Goal: Task Accomplishment & Management: Manage account settings

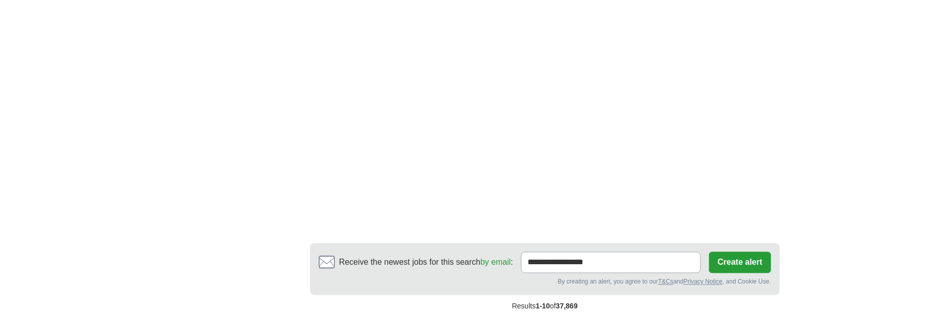
scroll to position [1729, 0]
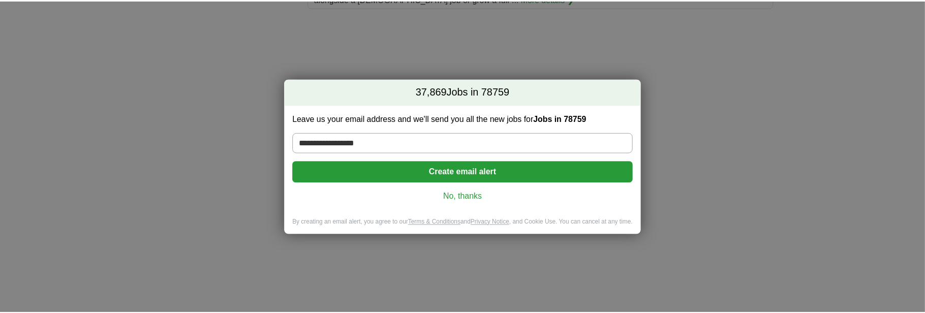
scroll to position [1864, 0]
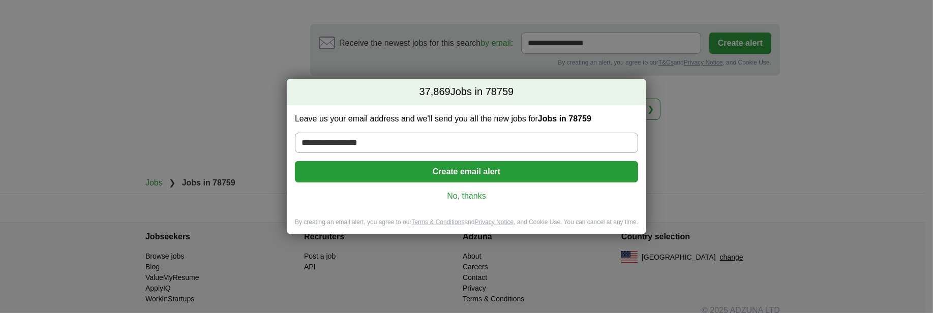
click at [477, 173] on button "Create email alert" at bounding box center [466, 171] width 343 height 21
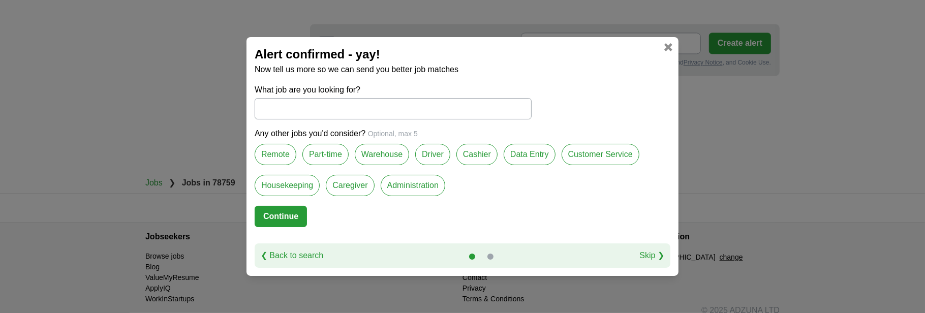
click at [675, 48] on div "Alert confirmed - yay! Now tell us more so we can send you better job matches W…" at bounding box center [463, 156] width 432 height 239
click at [673, 49] on div "Alert confirmed - yay! Now tell us more so we can send you better job matches W…" at bounding box center [463, 156] width 432 height 239
click at [669, 48] on link at bounding box center [669, 47] width 8 height 8
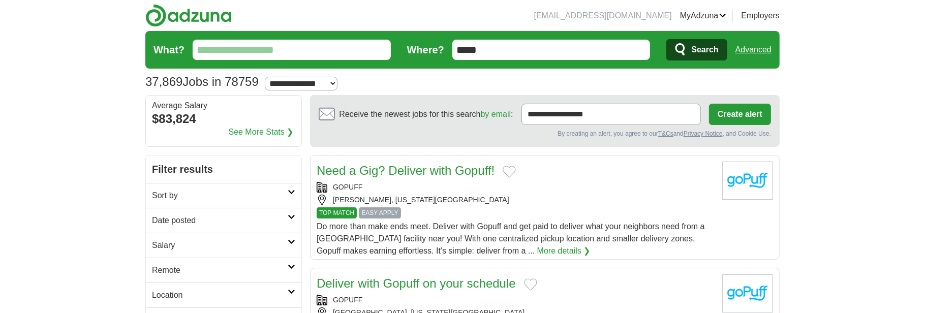
scroll to position [1864, 0]
